Goal: Information Seeking & Learning: Compare options

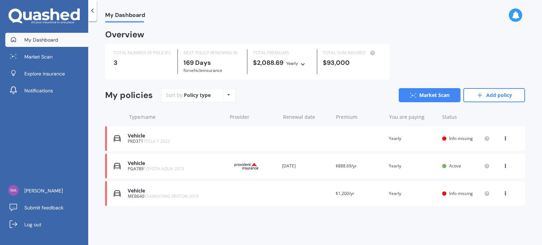
click at [504, 194] on icon at bounding box center [505, 192] width 5 height 4
click at [176, 198] on span "SSANGYONG REXTON 2019" at bounding box center [171, 196] width 54 height 6
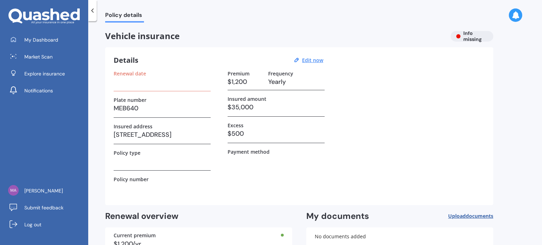
scroll to position [52, 0]
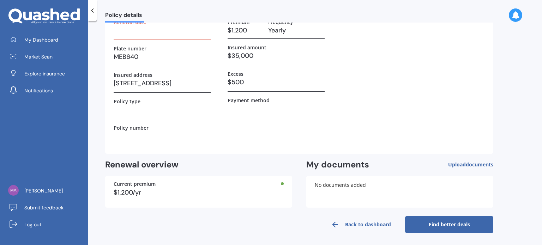
click at [445, 220] on link "Find better deals" at bounding box center [449, 224] width 88 height 17
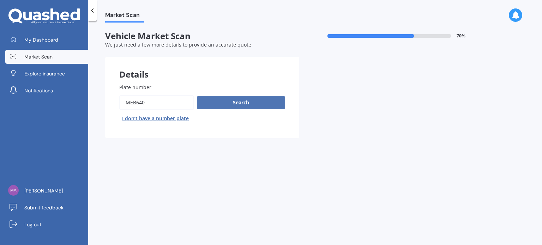
click at [260, 106] on button "Search" at bounding box center [241, 102] width 88 height 13
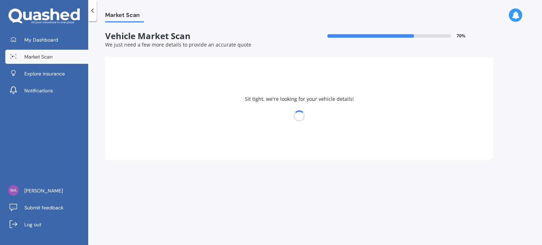
select select "SSANGYONG"
select select "REXTON"
select select "15"
select select "08"
select select "1987"
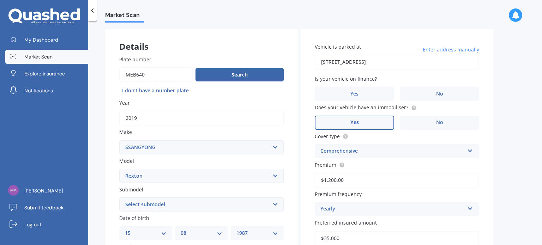
scroll to position [28, 0]
click at [432, 86] on label "No" at bounding box center [439, 93] width 79 height 14
click at [0, 0] on input "No" at bounding box center [0, 0] width 0 height 0
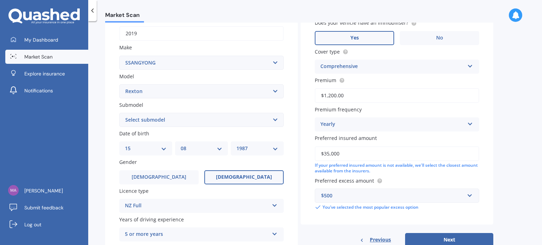
scroll to position [113, 0]
click at [331, 96] on input "$1,200.00" at bounding box center [397, 95] width 164 height 15
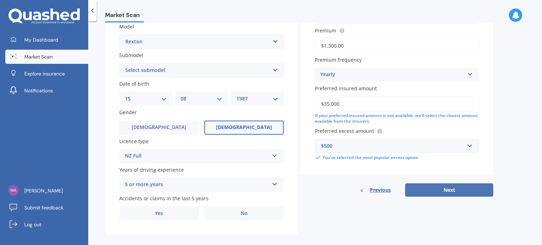
type input "$1,300.00"
click at [458, 187] on button "Next" at bounding box center [449, 190] width 88 height 13
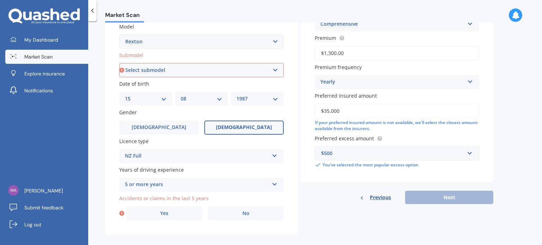
scroll to position [170, 0]
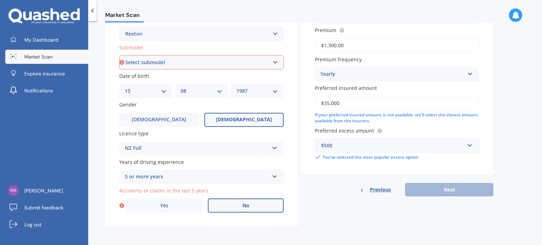
click at [236, 202] on label "No" at bounding box center [246, 206] width 76 height 14
click at [0, 0] on input "No" at bounding box center [0, 0] width 0 height 0
click at [236, 62] on select "Select submodel (All other) 2 Sport 2 SPR Diesel Petrol SPR Teammate W Saddle W…" at bounding box center [201, 62] width 164 height 14
select select "DIESEL"
click at [119, 70] on select "Select submodel (All other) 2 Sport 2 SPR Diesel Petrol SPR Teammate W Saddle W…" at bounding box center [201, 62] width 164 height 14
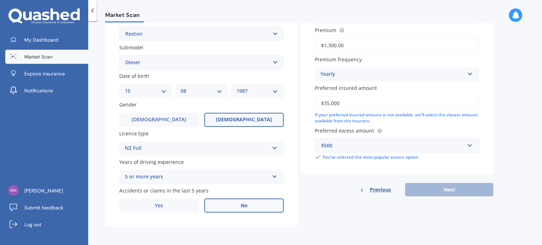
scroll to position [48, 0]
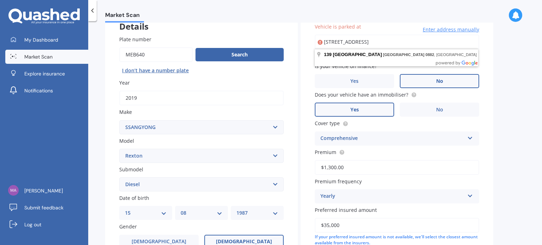
click at [109, 149] on div "Plate number Search I don’t have a number plate Year 2019 Make Select make AC A…" at bounding box center [201, 186] width 193 height 328
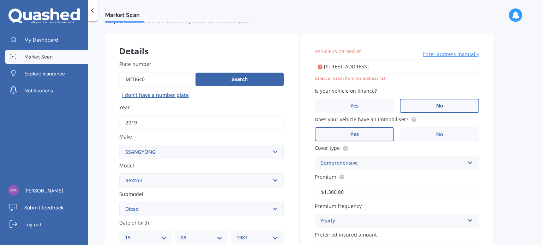
scroll to position [22, 0]
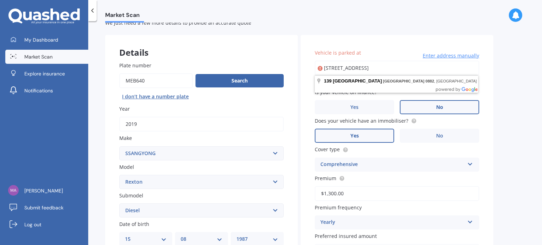
click at [400, 70] on input "139 Ararimu Valley Road, Helensville 0882" at bounding box center [397, 68] width 164 height 15
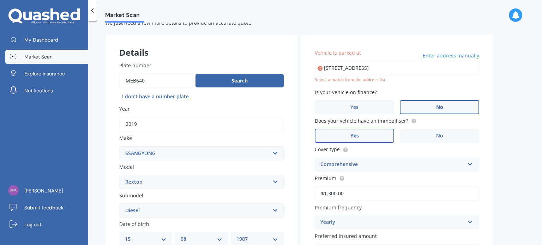
type input "139 Ararimu Valley Road, Helensville 0882"
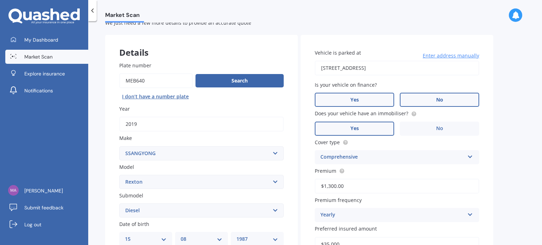
scroll to position [170, 0]
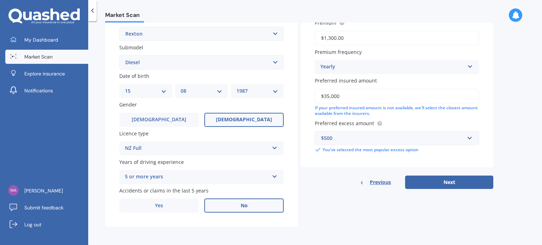
click at [446, 190] on div "Details Plate number Search I don’t have a number plate Year 2019 Make Select m…" at bounding box center [299, 57] width 388 height 341
click at [451, 180] on button "Next" at bounding box center [449, 182] width 88 height 13
select select "15"
select select "08"
select select "1987"
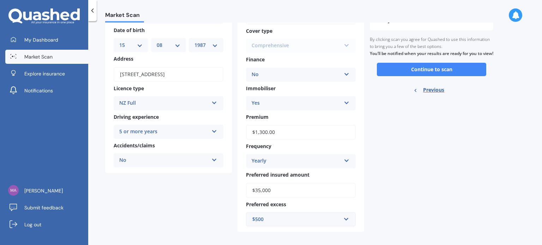
scroll to position [69, 0]
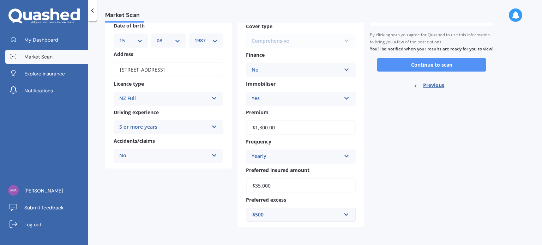
click at [430, 72] on button "Continue to scan" at bounding box center [431, 64] width 109 height 13
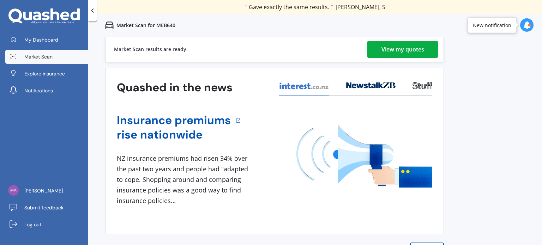
click at [397, 55] on div "View my quotes" at bounding box center [403, 49] width 43 height 17
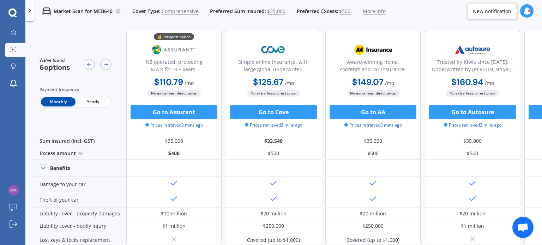
click at [98, 101] on span "Yearly" at bounding box center [93, 101] width 35 height 9
